Goal: Information Seeking & Learning: Learn about a topic

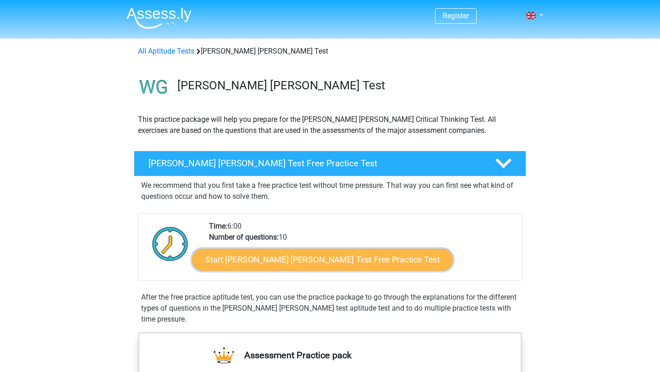
click at [260, 261] on link "Start Watson Glaser Test Free Practice Test" at bounding box center [322, 260] width 261 height 22
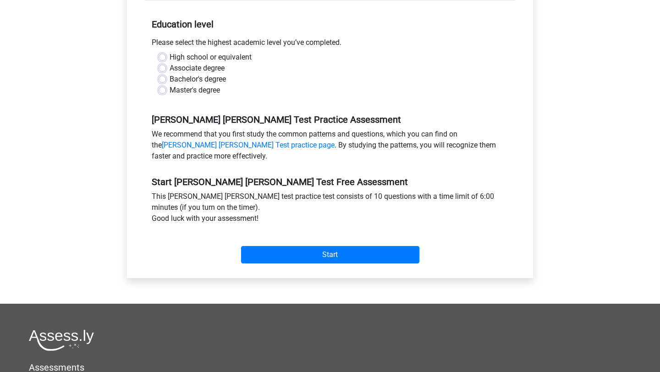
scroll to position [160, 0]
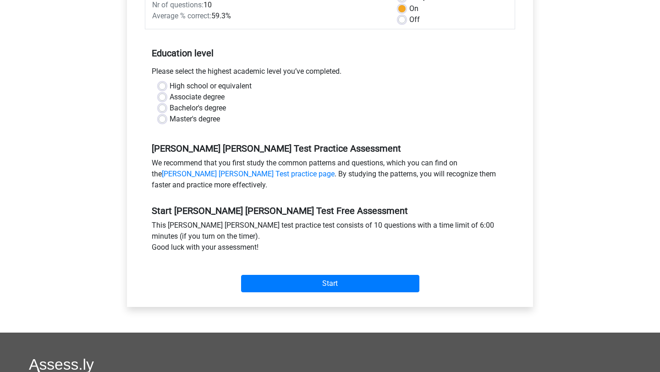
click at [170, 103] on label "Bachelor's degree" at bounding box center [198, 108] width 56 height 11
click at [163, 103] on input "Bachelor's degree" at bounding box center [162, 107] width 7 height 9
radio input "true"
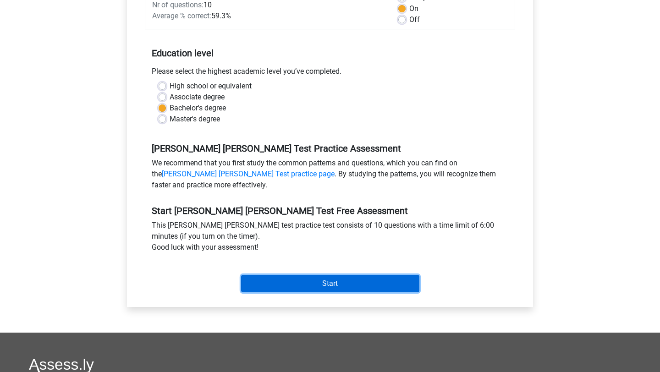
click at [272, 275] on input "Start" at bounding box center [330, 283] width 178 height 17
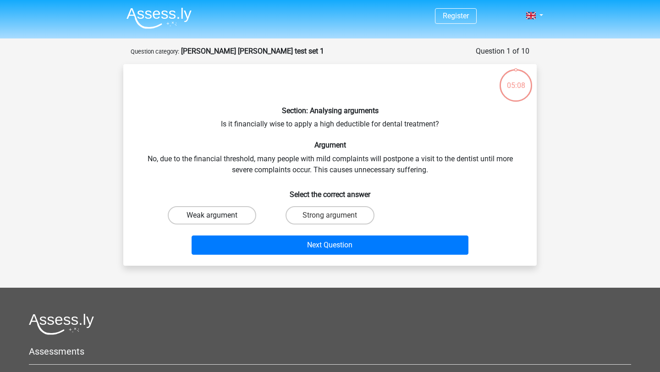
click at [222, 215] on label "Weak argument" at bounding box center [212, 215] width 88 height 18
click at [218, 215] on input "Weak argument" at bounding box center [215, 218] width 6 height 6
radio input "true"
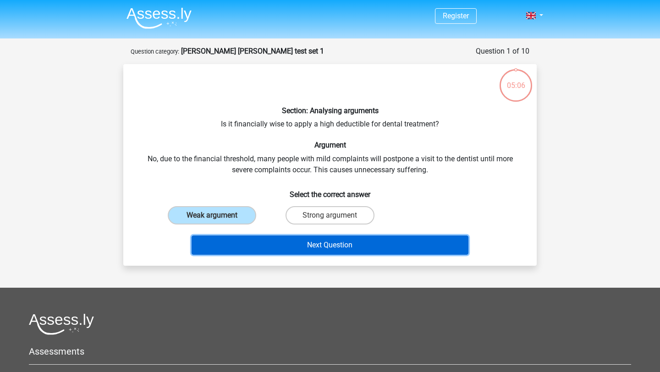
click at [247, 249] on button "Next Question" at bounding box center [330, 245] width 277 height 19
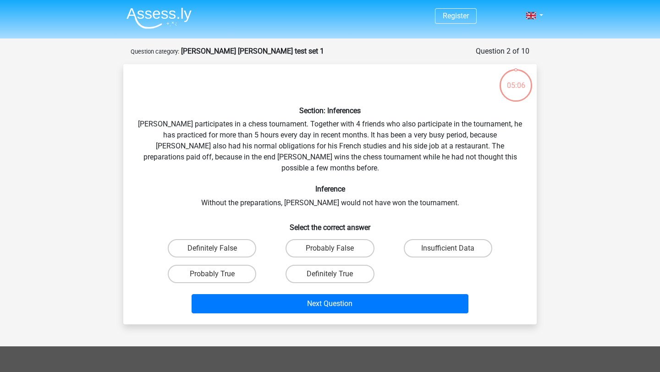
scroll to position [46, 0]
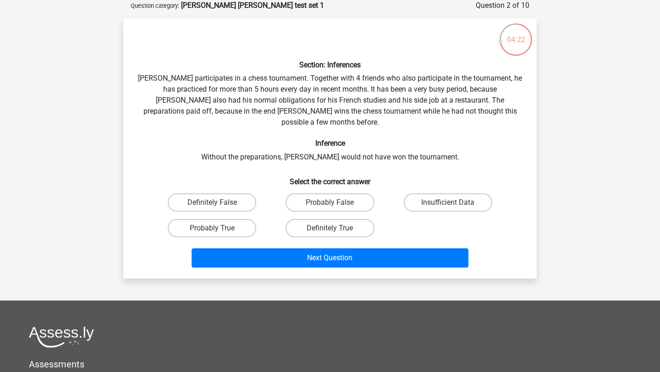
click at [217, 228] on input "Probably True" at bounding box center [215, 231] width 6 height 6
radio input "true"
click at [325, 219] on label "Definitely True" at bounding box center [330, 228] width 88 height 18
click at [330, 228] on input "Definitely True" at bounding box center [333, 231] width 6 height 6
radio input "true"
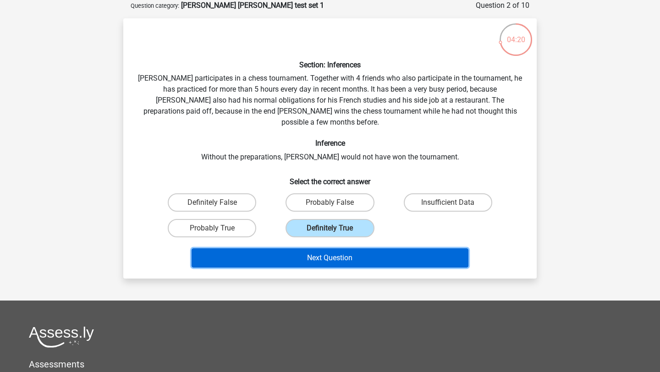
click at [315, 248] on button "Next Question" at bounding box center [330, 257] width 277 height 19
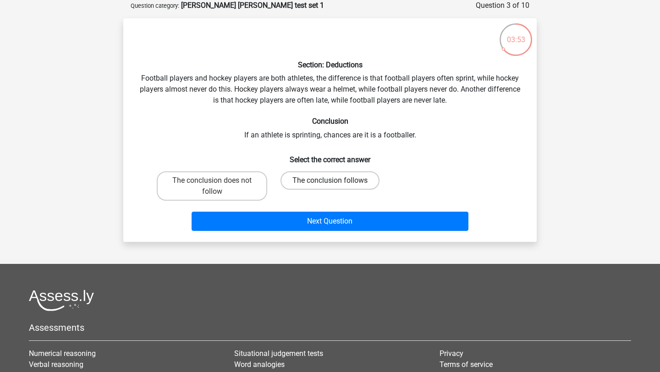
click at [331, 177] on label "The conclusion follows" at bounding box center [330, 180] width 99 height 18
click at [331, 181] on input "The conclusion follows" at bounding box center [333, 184] width 6 height 6
radio input "true"
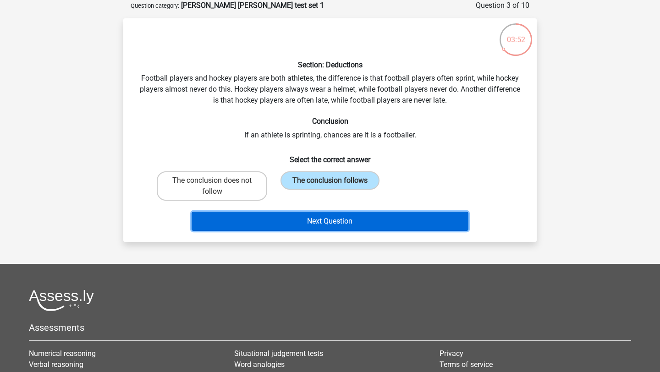
click at [310, 212] on button "Next Question" at bounding box center [330, 221] width 277 height 19
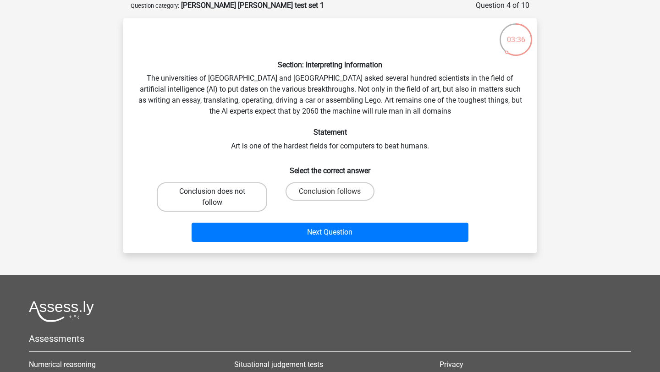
click at [229, 205] on label "Conclusion does not follow" at bounding box center [212, 196] width 110 height 29
click at [218, 198] on input "Conclusion does not follow" at bounding box center [215, 195] width 6 height 6
radio input "true"
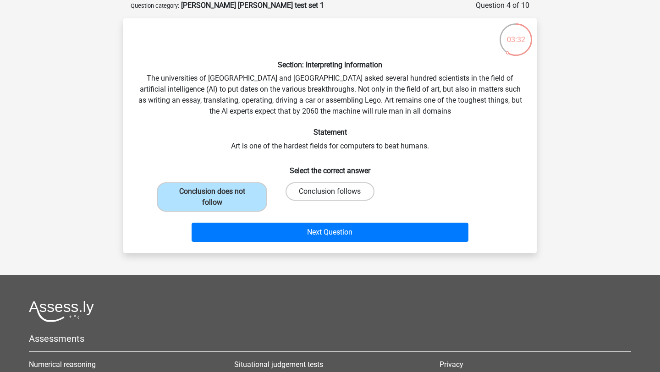
click at [335, 190] on label "Conclusion follows" at bounding box center [330, 191] width 88 height 18
click at [335, 192] on input "Conclusion follows" at bounding box center [333, 195] width 6 height 6
radio input "true"
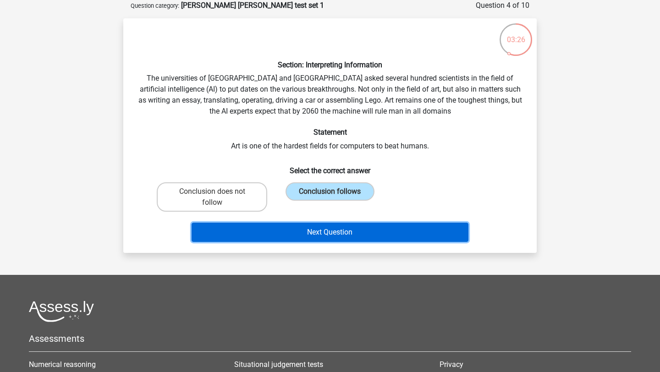
click at [307, 237] on button "Next Question" at bounding box center [330, 232] width 277 height 19
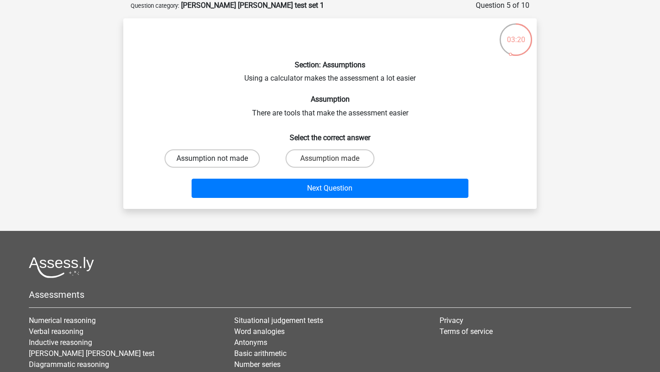
click at [222, 160] on label "Assumption not made" at bounding box center [212, 158] width 95 height 18
click at [218, 160] on input "Assumption not made" at bounding box center [215, 162] width 6 height 6
radio input "true"
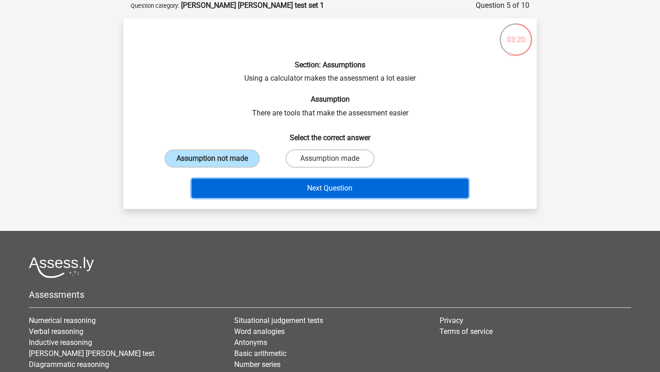
click at [231, 193] on button "Next Question" at bounding box center [330, 188] width 277 height 19
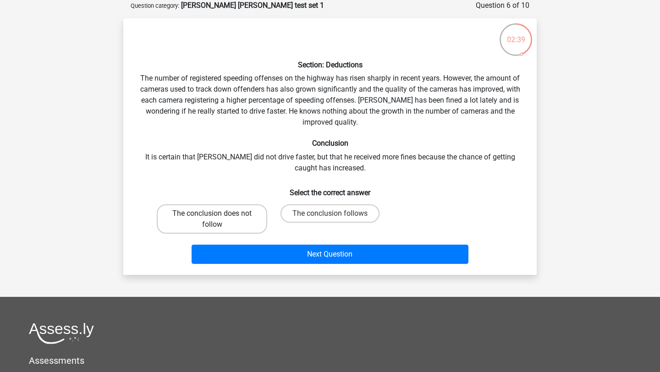
click at [221, 217] on label "The conclusion does not follow" at bounding box center [212, 218] width 110 height 29
click at [218, 217] on input "The conclusion does not follow" at bounding box center [215, 217] width 6 height 6
radio input "true"
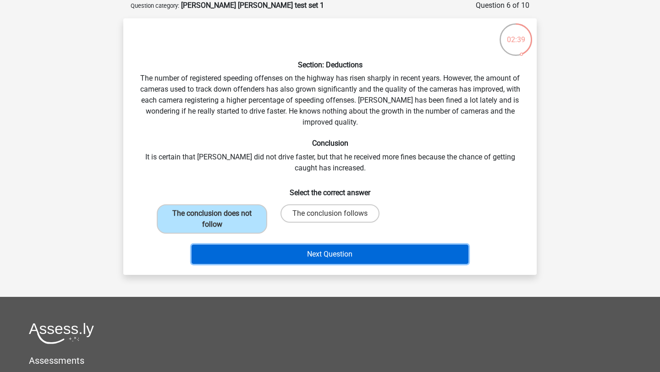
click at [232, 255] on button "Next Question" at bounding box center [330, 254] width 277 height 19
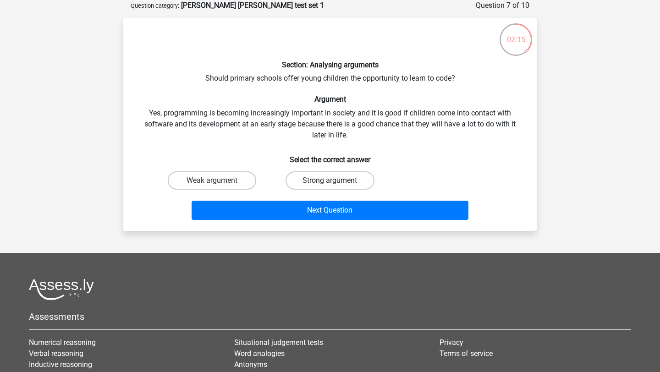
click at [309, 182] on label "Strong argument" at bounding box center [330, 180] width 88 height 18
click at [330, 182] on input "Strong argument" at bounding box center [333, 184] width 6 height 6
radio input "true"
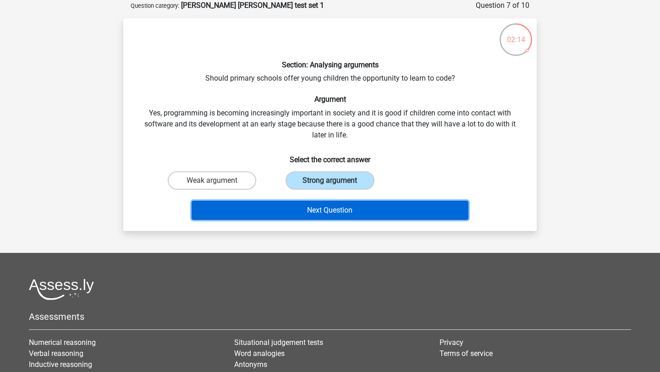
click at [300, 212] on button "Next Question" at bounding box center [330, 210] width 277 height 19
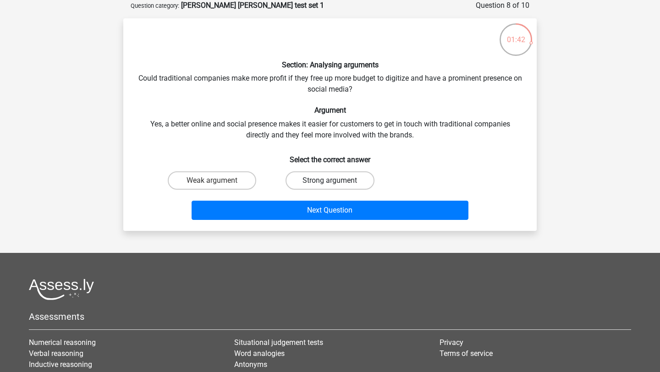
click at [326, 180] on label "Strong argument" at bounding box center [330, 180] width 88 height 18
click at [330, 181] on input "Strong argument" at bounding box center [333, 184] width 6 height 6
radio input "true"
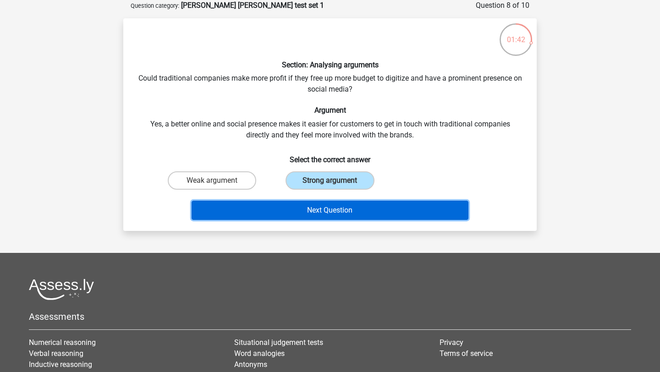
click at [321, 202] on button "Next Question" at bounding box center [330, 210] width 277 height 19
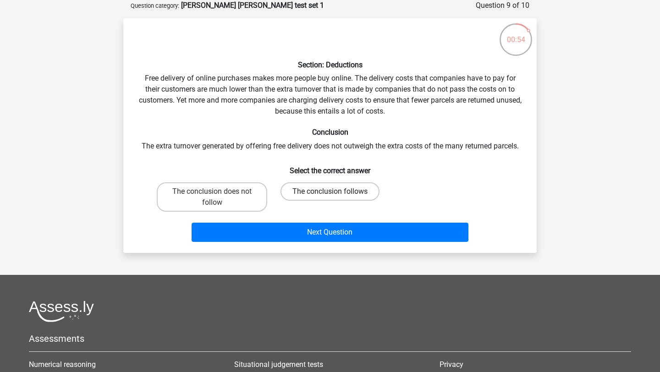
click at [314, 190] on label "The conclusion follows" at bounding box center [330, 191] width 99 height 18
click at [330, 192] on input "The conclusion follows" at bounding box center [333, 195] width 6 height 6
radio input "true"
click at [246, 188] on label "The conclusion does not follow" at bounding box center [212, 196] width 110 height 29
click at [218, 192] on input "The conclusion does not follow" at bounding box center [215, 195] width 6 height 6
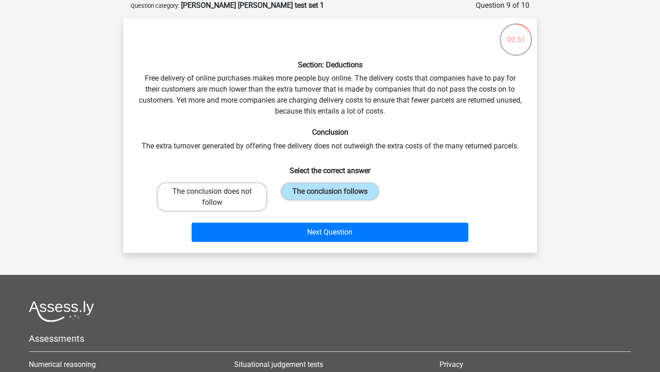
radio input "true"
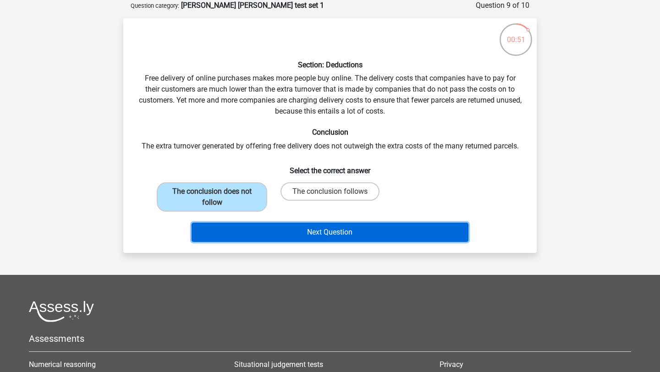
click at [226, 238] on button "Next Question" at bounding box center [330, 232] width 277 height 19
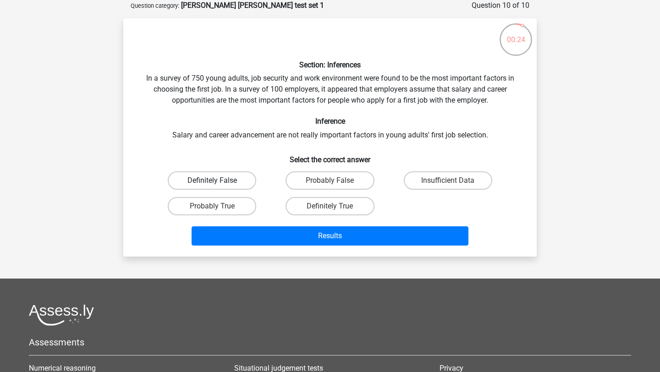
click at [243, 179] on label "Definitely False" at bounding box center [212, 180] width 88 height 18
click at [218, 181] on input "Definitely False" at bounding box center [215, 184] width 6 height 6
radio input "true"
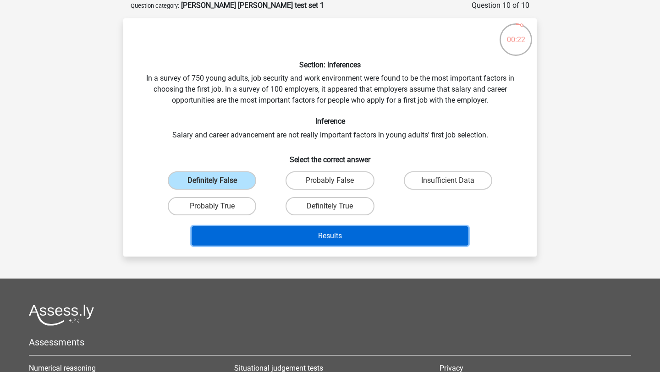
click at [245, 229] on button "Results" at bounding box center [330, 235] width 277 height 19
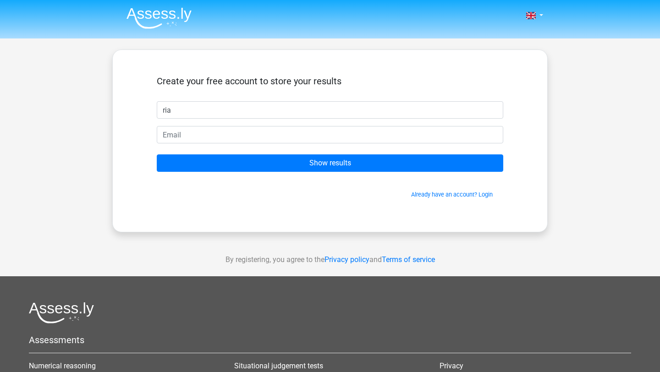
type input "ria"
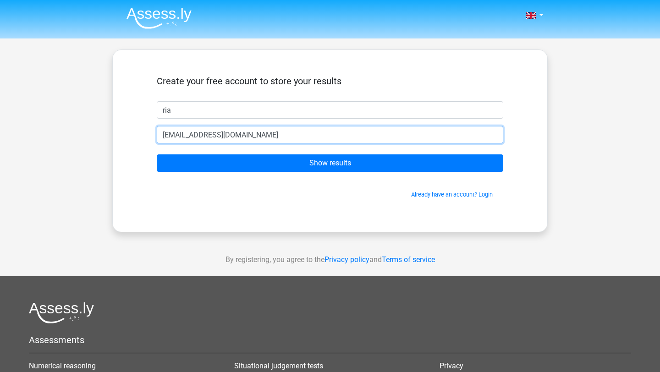
type input "ria1721@icloud.com"
click at [157, 155] on input "Show results" at bounding box center [330, 163] width 347 height 17
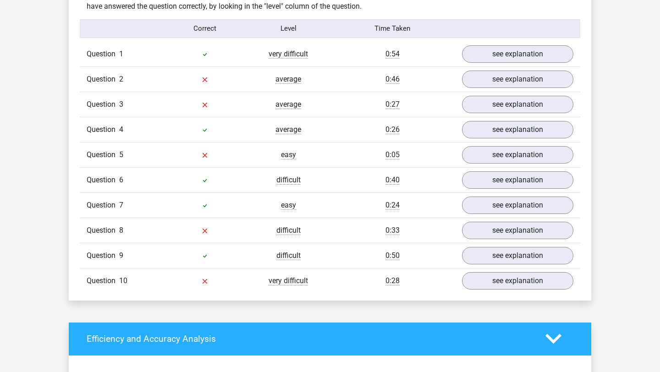
scroll to position [735, 0]
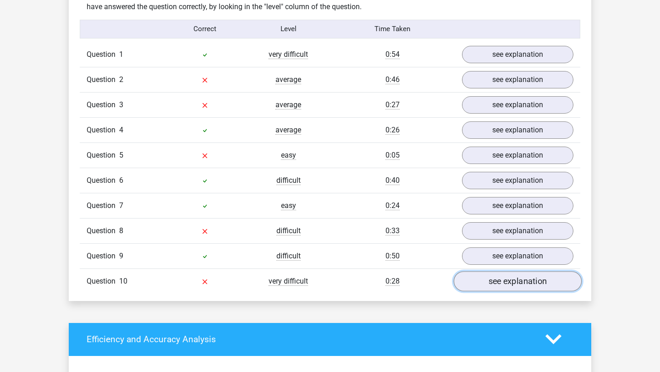
click at [502, 279] on link "see explanation" at bounding box center [518, 281] width 128 height 20
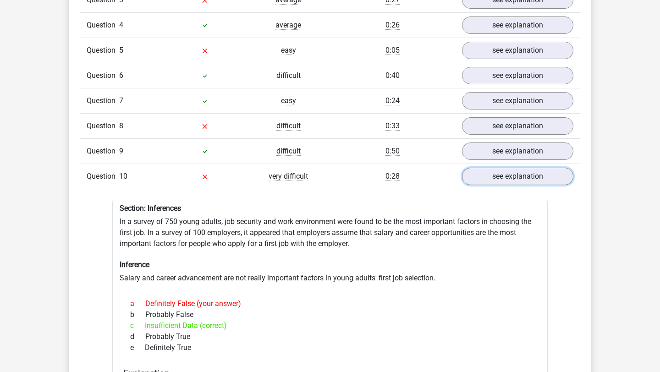
scroll to position [801, 0]
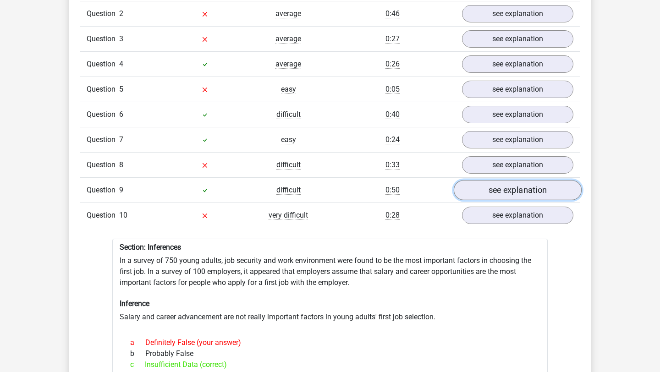
click at [482, 185] on link "see explanation" at bounding box center [518, 190] width 128 height 20
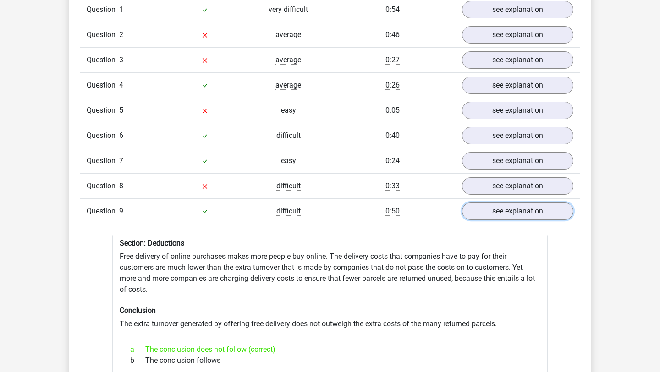
scroll to position [780, 0]
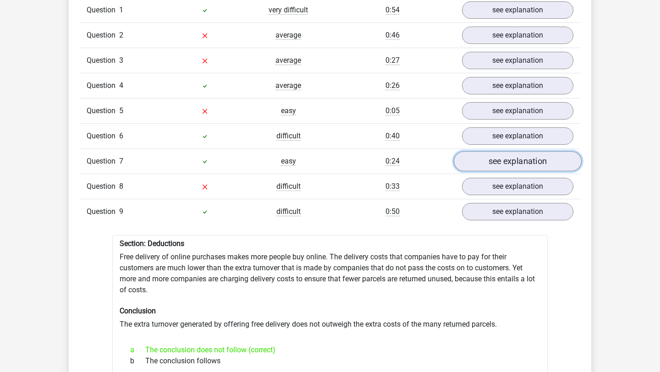
click at [479, 160] on link "see explanation" at bounding box center [518, 161] width 128 height 20
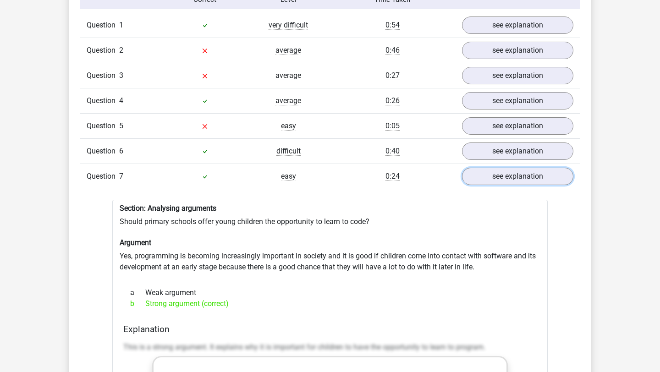
scroll to position [738, 0]
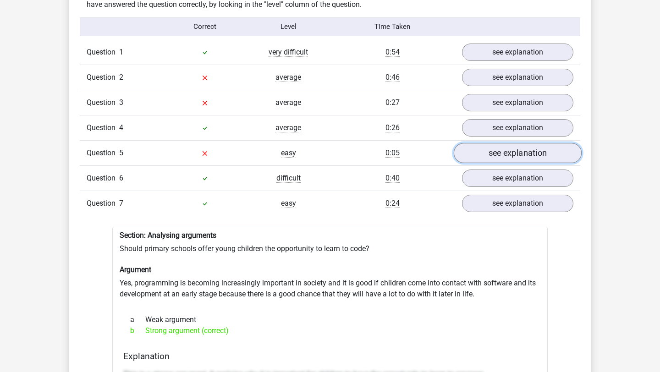
click at [492, 144] on link "see explanation" at bounding box center [518, 153] width 128 height 20
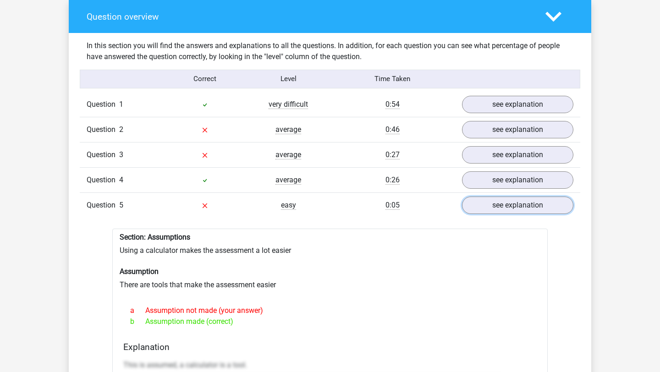
scroll to position [680, 0]
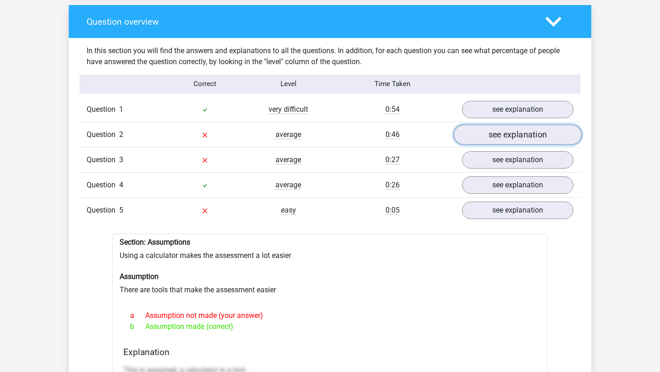
click at [493, 129] on link "see explanation" at bounding box center [518, 135] width 128 height 20
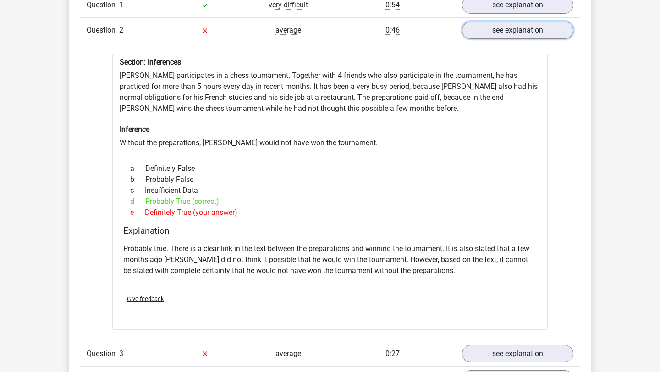
scroll to position [927, 0]
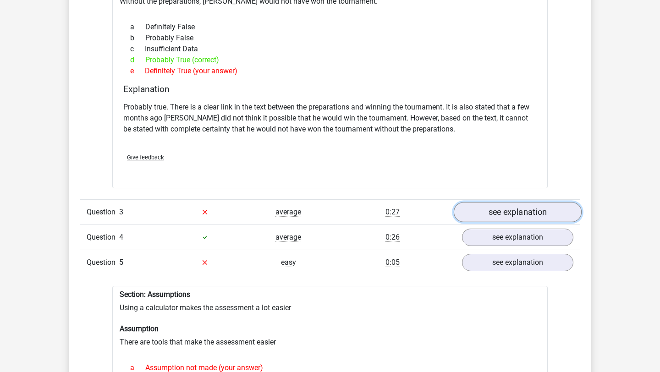
click at [486, 202] on link "see explanation" at bounding box center [518, 212] width 128 height 20
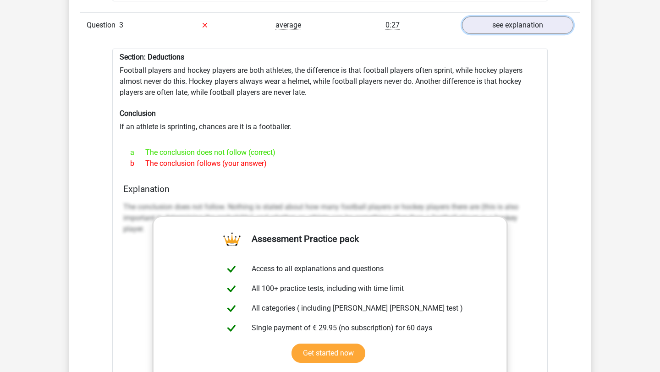
scroll to position [1113, 0]
